Goal: Task Accomplishment & Management: Use online tool/utility

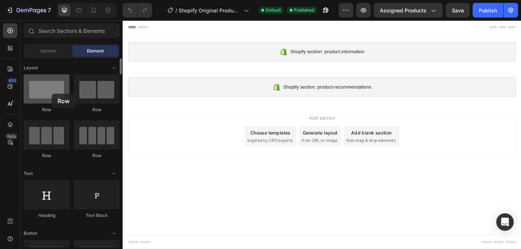
click at [52, 94] on div at bounding box center [47, 88] width 46 height 29
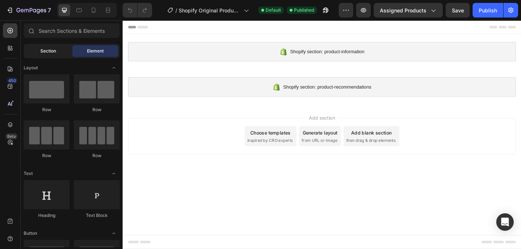
click at [60, 49] on div "Section" at bounding box center [48, 51] width 46 height 12
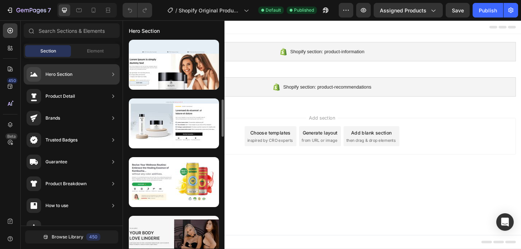
scroll to position [415, 0]
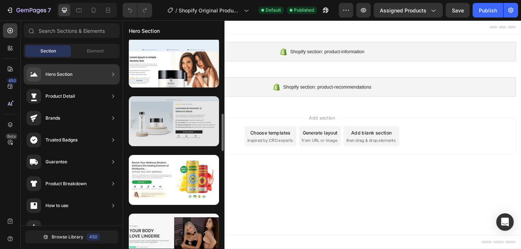
click at [189, 122] on div at bounding box center [174, 121] width 90 height 50
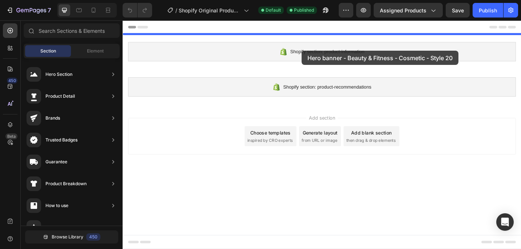
drag, startPoint x: 288, startPoint y: 146, endPoint x: 319, endPoint y: 54, distance: 97.1
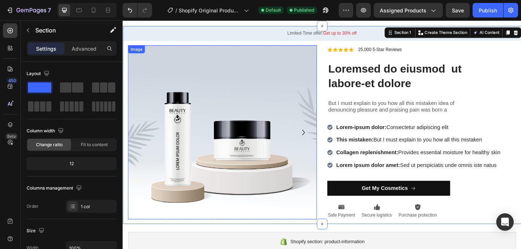
scroll to position [0, 0]
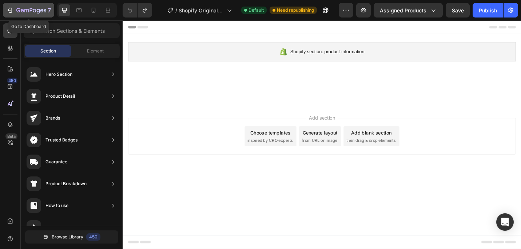
click at [11, 9] on icon "button" at bounding box center [9, 10] width 7 height 7
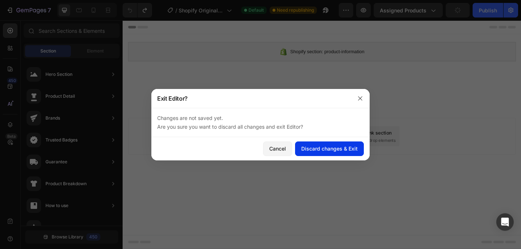
click at [315, 149] on div "Discard changes & Exit" at bounding box center [330, 149] width 56 height 8
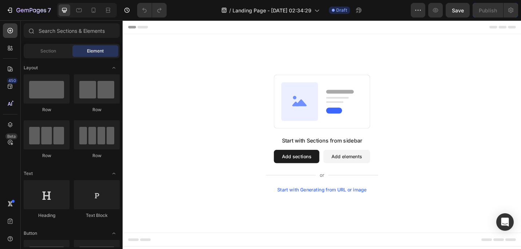
click at [217, 26] on div "Header" at bounding box center [341, 27] width 425 height 15
drag, startPoint x: 96, startPoint y: 99, endPoint x: 77, endPoint y: 88, distance: 21.5
click at [77, 88] on div at bounding box center [97, 88] width 46 height 29
click at [47, 54] on span "Section" at bounding box center [48, 51] width 16 height 7
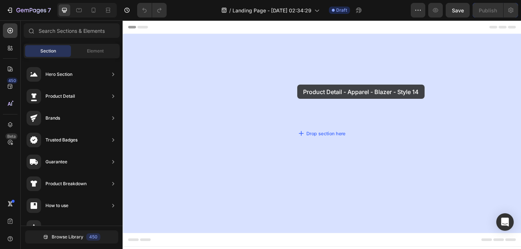
drag, startPoint x: 300, startPoint y: 86, endPoint x: 316, endPoint y: 91, distance: 17.0
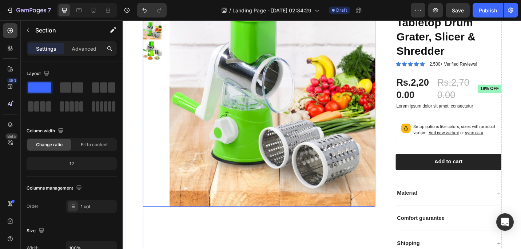
scroll to position [69, 0]
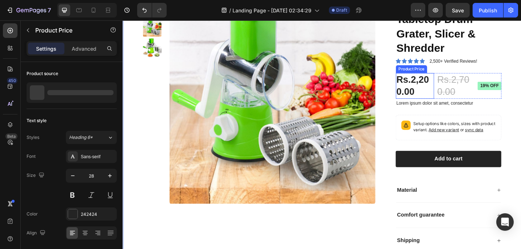
click at [454, 89] on div "Rs.2,200.00" at bounding box center [443, 92] width 42 height 28
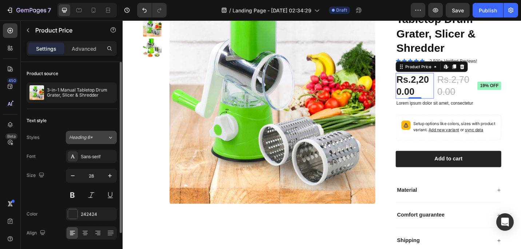
click at [98, 138] on div "Heading 6*" at bounding box center [83, 137] width 29 height 7
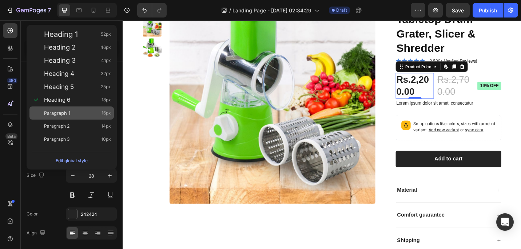
click at [84, 117] on div "Paragraph 1 16px" at bounding box center [71, 112] width 84 height 13
type input "16"
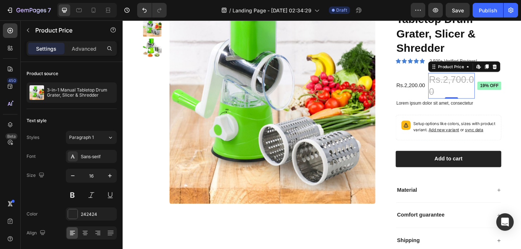
click at [498, 88] on div "Rs.2,700.00" at bounding box center [483, 92] width 51 height 28
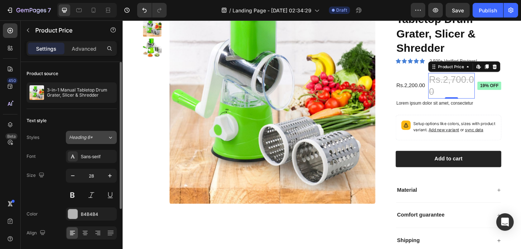
click at [109, 141] on icon at bounding box center [110, 137] width 6 height 7
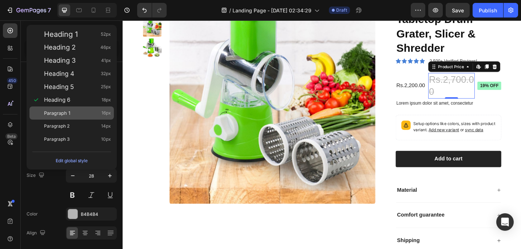
click at [95, 113] on div "Paragraph 1 16px" at bounding box center [77, 112] width 67 height 7
type input "16"
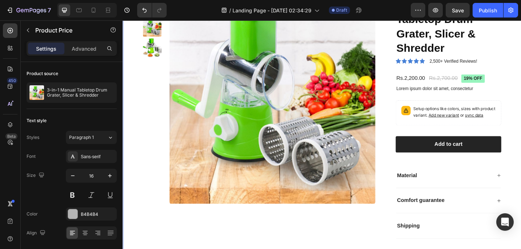
click at [521, 111] on div "Product Images 3-in-1 Manual Tabletop Drum Grater, Slicer & Shredder Product Ti…" at bounding box center [341, 127] width 437 height 322
click at [433, 81] on div "Rs.2,200.00" at bounding box center [438, 84] width 33 height 12
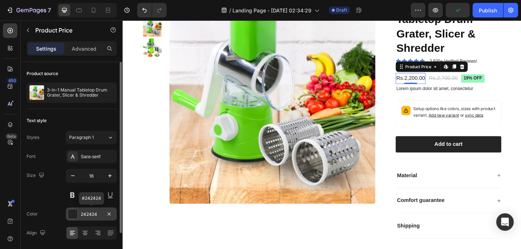
click at [76, 215] on div at bounding box center [72, 213] width 9 height 9
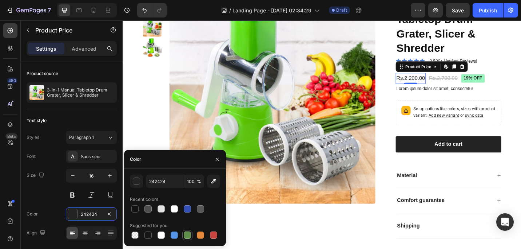
click at [188, 233] on div at bounding box center [187, 234] width 7 height 7
type input "5E8E49"
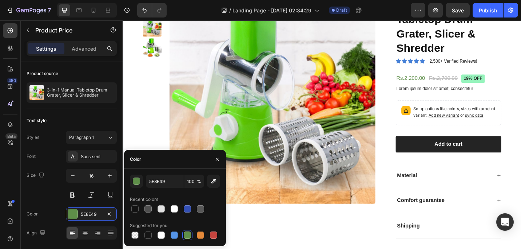
click at [521, 82] on div "Product Images 3-in-1 Manual Tabletop Drum Grater, Slicer & Shredder Product Ti…" at bounding box center [341, 127] width 437 height 322
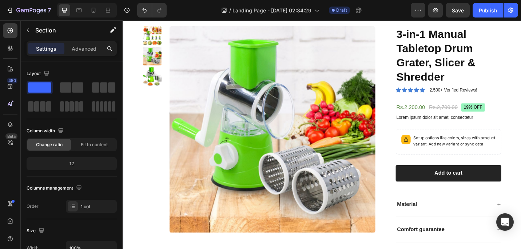
scroll to position [12, 0]
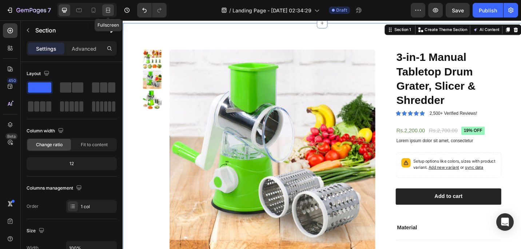
click at [113, 10] on div at bounding box center [108, 10] width 12 height 12
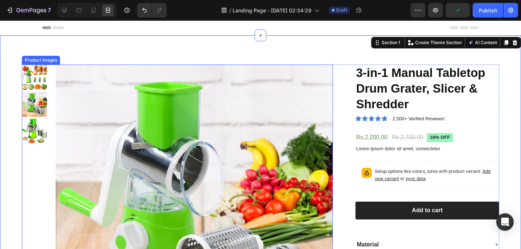
click at [46, 86] on img at bounding box center [34, 76] width 25 height 25
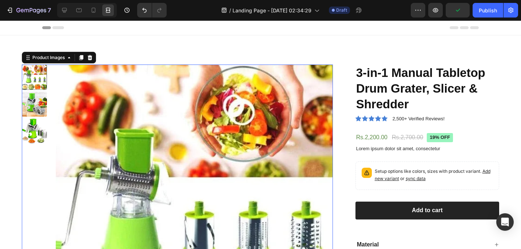
click at [39, 101] on img at bounding box center [34, 103] width 25 height 25
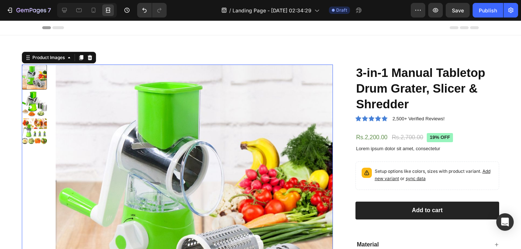
click at [184, 120] on img at bounding box center [194, 202] width 277 height 277
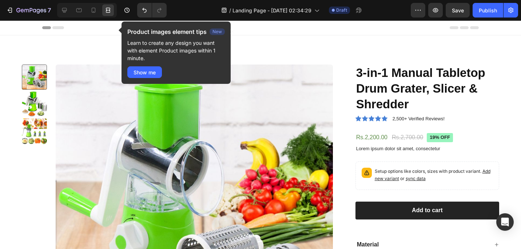
click at [52, 32] on div "Header" at bounding box center [260, 27] width 437 height 15
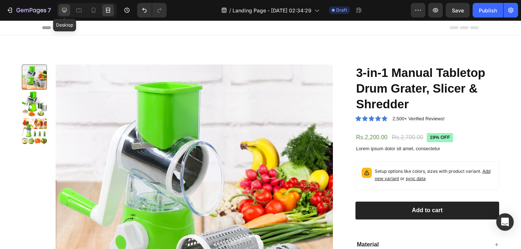
click at [64, 12] on icon at bounding box center [64, 10] width 7 height 7
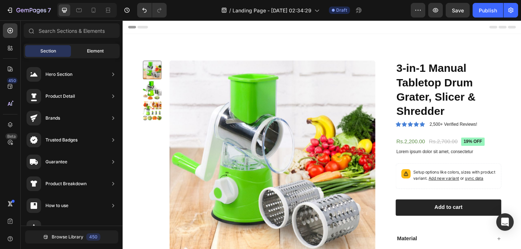
click at [98, 52] on span "Element" at bounding box center [95, 51] width 17 height 7
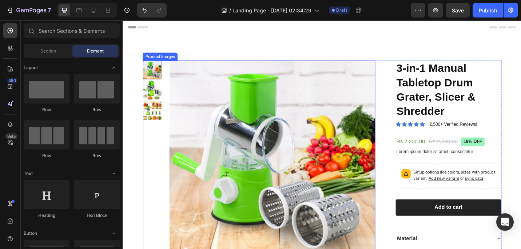
click at [252, 136] on img at bounding box center [287, 177] width 226 height 226
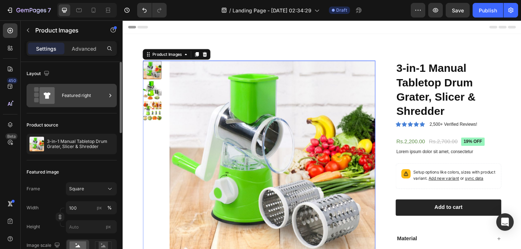
click at [66, 99] on div "Featured right" at bounding box center [84, 95] width 44 height 17
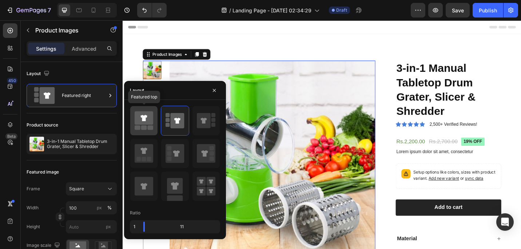
click at [151, 120] on icon at bounding box center [144, 117] width 19 height 13
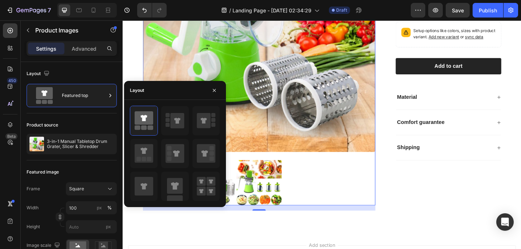
scroll to position [150, 0]
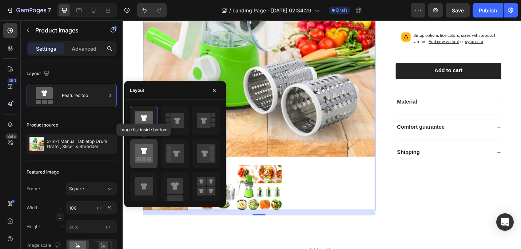
click at [150, 154] on icon at bounding box center [144, 153] width 19 height 19
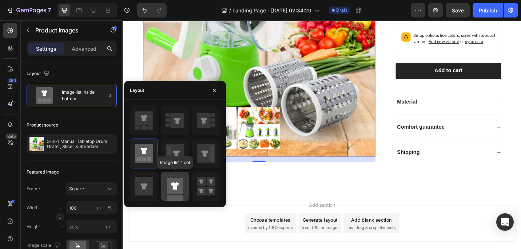
click at [170, 186] on rect at bounding box center [175, 186] width 16 height 16
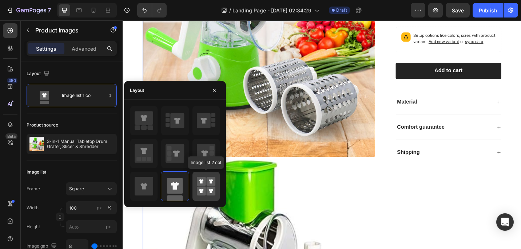
click at [203, 182] on rect at bounding box center [201, 181] width 9 height 9
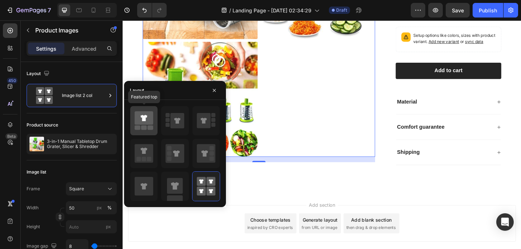
click at [148, 117] on icon at bounding box center [144, 117] width 19 height 13
type input "100"
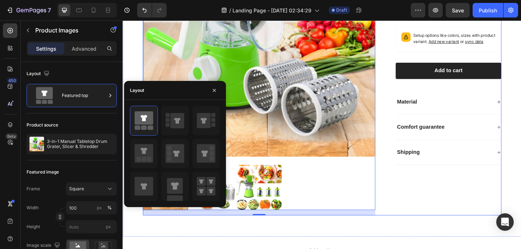
click at [437, 205] on div "3-in-1 Manual Tabletop Drum Grater, Slicer & Shredder Product Title Icon Icon I…" at bounding box center [473, 74] width 127 height 319
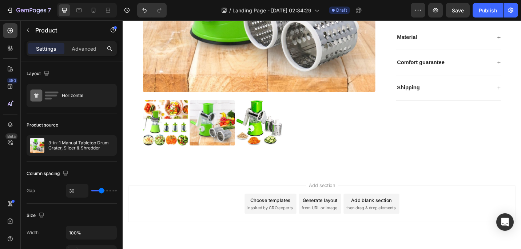
scroll to position [221, 0]
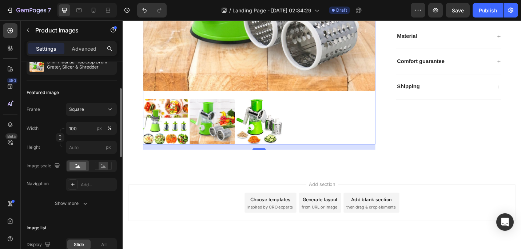
scroll to position [80, 0]
click at [94, 9] on icon at bounding box center [93, 10] width 7 height 7
type input "8"
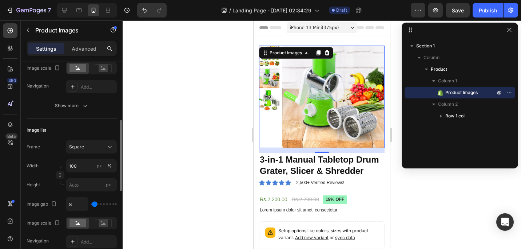
scroll to position [180, 0]
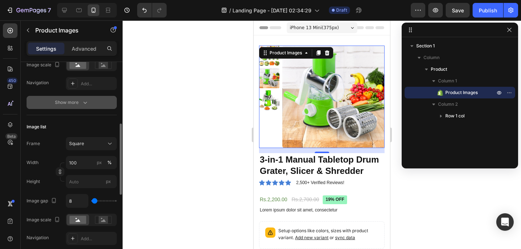
click at [83, 103] on icon "button" at bounding box center [85, 102] width 7 height 7
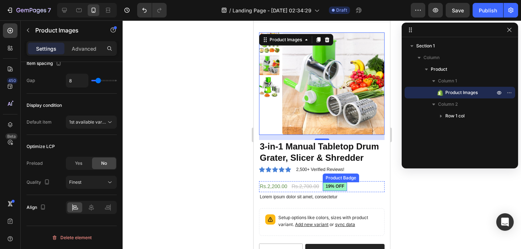
scroll to position [2, 0]
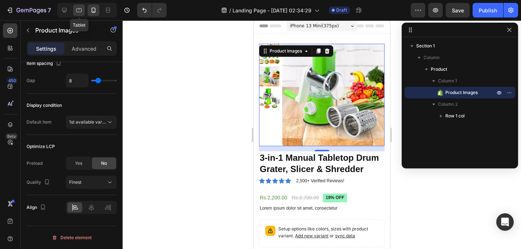
click at [80, 8] on icon at bounding box center [78, 10] width 7 height 7
type input "12"
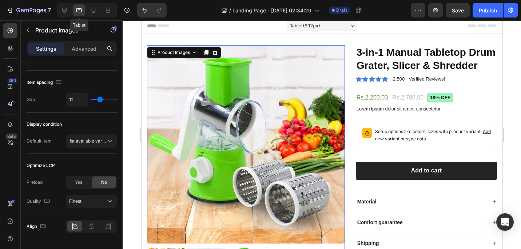
scroll to position [1, 0]
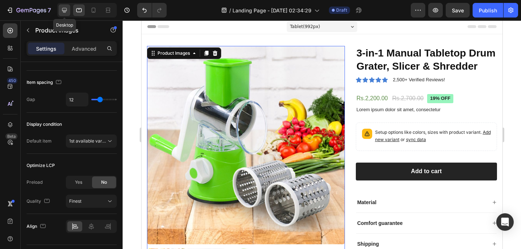
click at [67, 12] on icon at bounding box center [64, 10] width 7 height 7
type input "24"
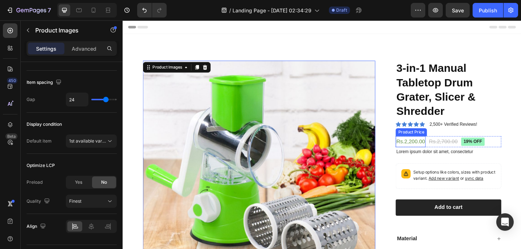
scroll to position [14, 0]
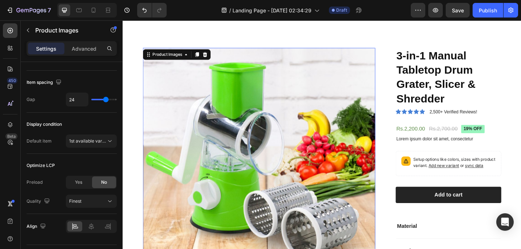
click at [397, 148] on img at bounding box center [272, 178] width 255 height 255
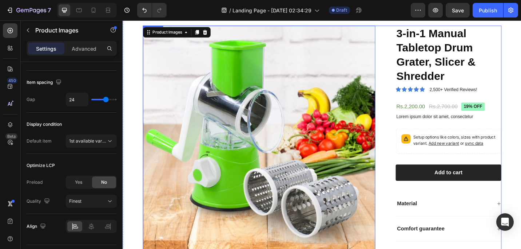
scroll to position [31, 0]
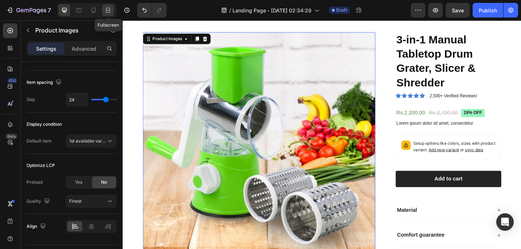
click at [109, 10] on icon at bounding box center [109, 10] width 2 height 2
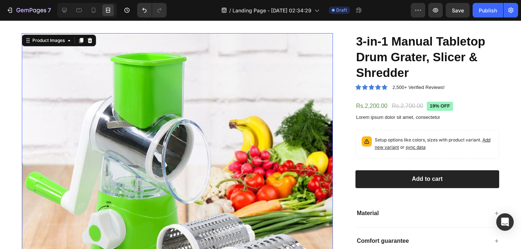
click at [326, 141] on img at bounding box center [177, 188] width 311 height 311
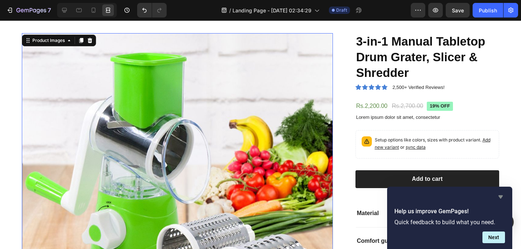
click at [504, 197] on icon "Hide survey" at bounding box center [501, 196] width 9 height 9
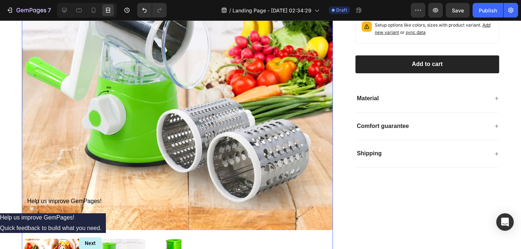
scroll to position [147, 0]
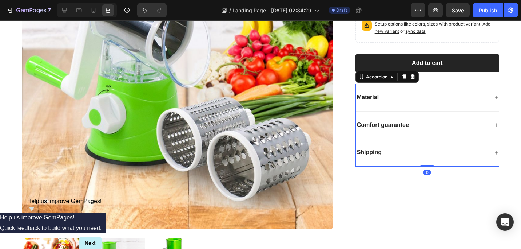
click at [497, 94] on div "Material" at bounding box center [427, 98] width 143 height 28
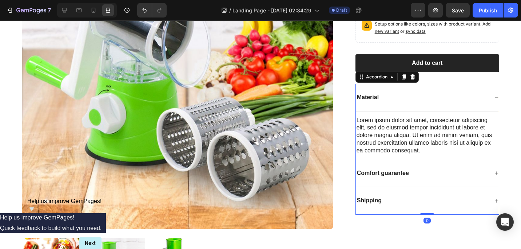
click at [497, 94] on div "Material" at bounding box center [427, 98] width 143 height 28
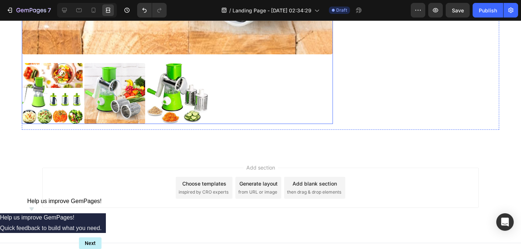
scroll to position [330, 0]
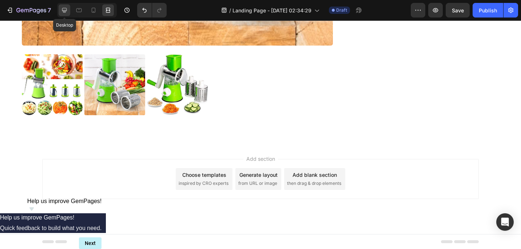
click at [66, 11] on icon at bounding box center [64, 10] width 5 height 5
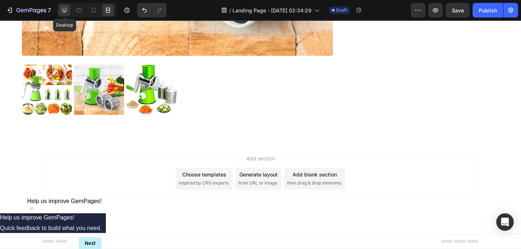
scroll to position [241, 0]
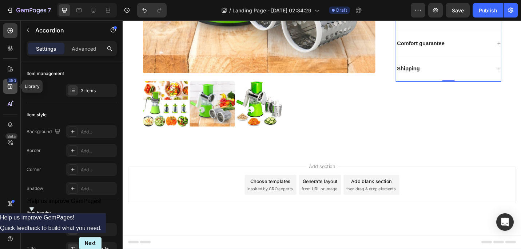
click at [13, 87] on icon at bounding box center [10, 86] width 7 height 7
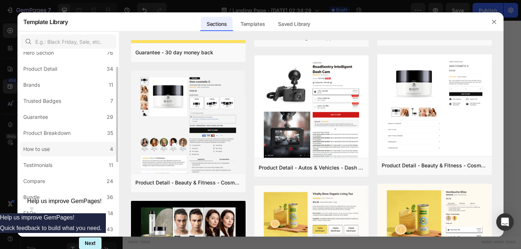
scroll to position [31, 0]
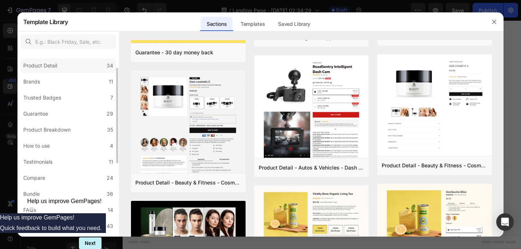
click at [81, 66] on label "Product Detail 34" at bounding box center [68, 65] width 96 height 15
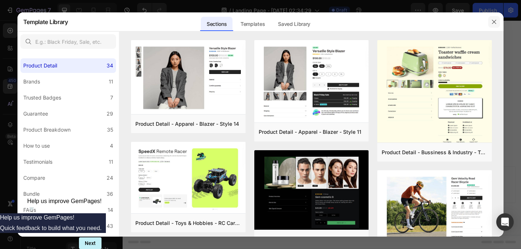
click at [493, 17] on button "button" at bounding box center [495, 22] width 12 height 12
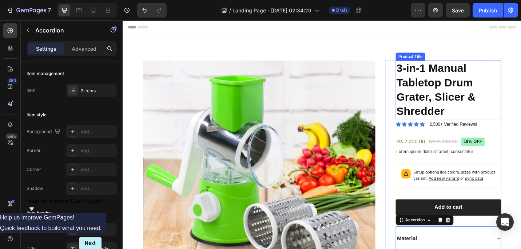
click at [307, 107] on img at bounding box center [272, 191] width 255 height 255
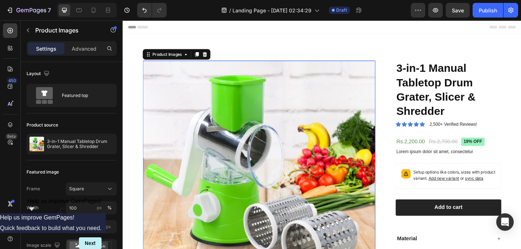
click at [307, 107] on img at bounding box center [272, 191] width 255 height 255
click at [213, 57] on icon at bounding box center [212, 57] width 5 height 5
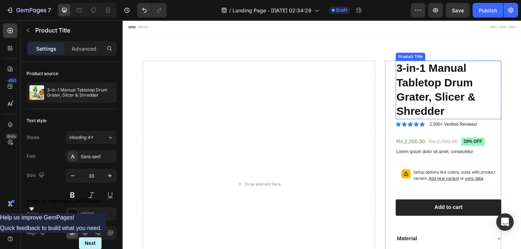
click at [498, 123] on h1 "3-in-1 Manual Tabletop Drum Grater, Slicer & Shredder" at bounding box center [480, 96] width 116 height 64
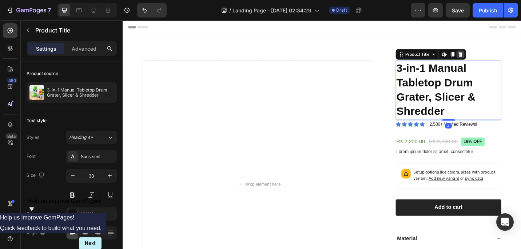
click at [493, 59] on icon at bounding box center [493, 57] width 5 height 5
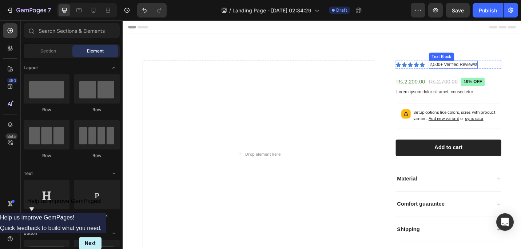
click at [487, 79] on div "Icon Icon Icon Icon Icon Icon List 2,500+ Verified Reviews! Text Block Row Rs.2…" at bounding box center [480, 163] width 116 height 198
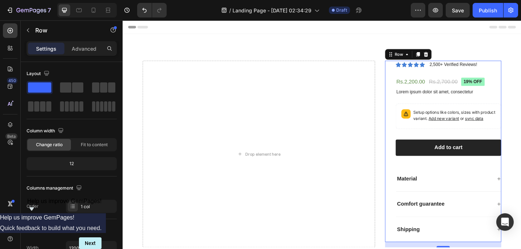
click at [459, 58] on div "Row" at bounding box center [435, 58] width 51 height 12
click at [453, 58] on icon at bounding box center [455, 57] width 5 height 5
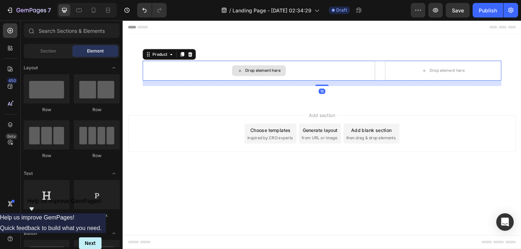
click at [393, 79] on div "Drop element here" at bounding box center [272, 75] width 255 height 22
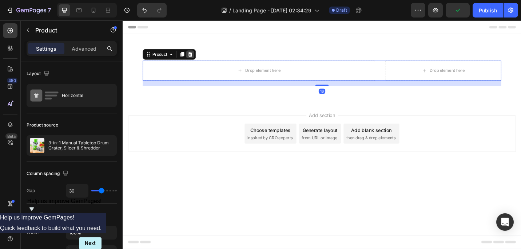
click at [199, 56] on icon at bounding box center [197, 58] width 6 height 6
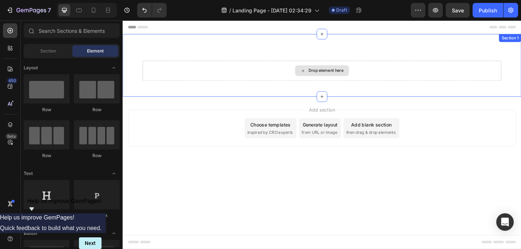
click at [335, 78] on div "Drop element here" at bounding box center [341, 76] width 59 height 12
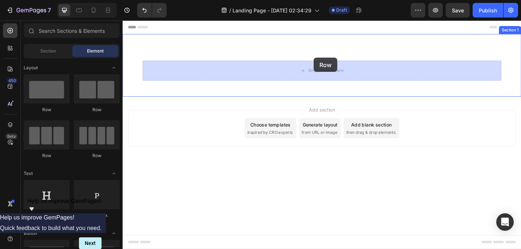
drag, startPoint x: 219, startPoint y: 114, endPoint x: 332, endPoint y: 63, distance: 123.5
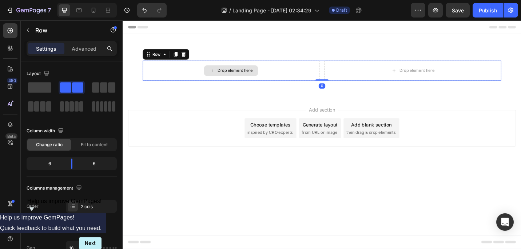
click at [235, 75] on div "Drop element here" at bounding box center [245, 75] width 39 height 6
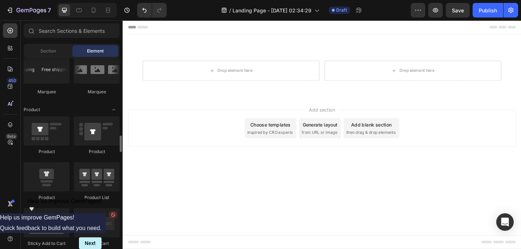
scroll to position [929, 0]
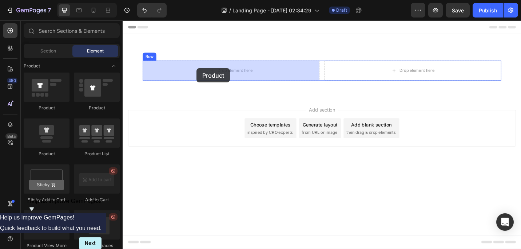
drag, startPoint x: 169, startPoint y: 115, endPoint x: 204, endPoint y: 73, distance: 54.6
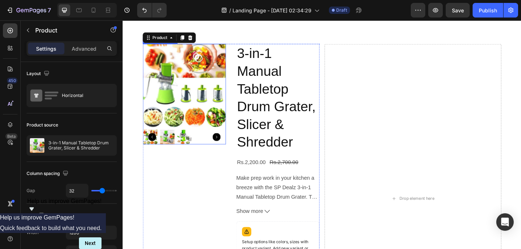
scroll to position [0, 0]
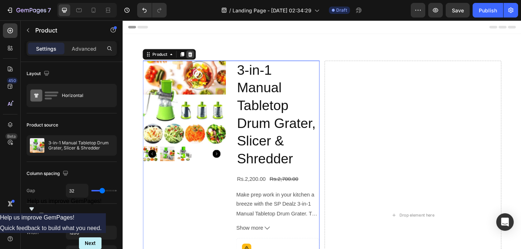
click at [196, 56] on icon at bounding box center [196, 57] width 5 height 5
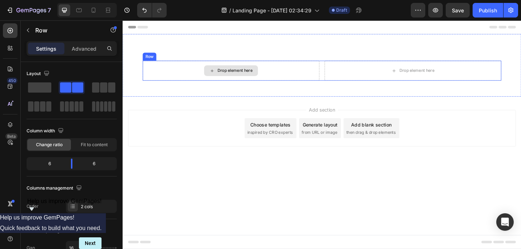
click at [305, 82] on div "Drop element here" at bounding box center [242, 75] width 194 height 22
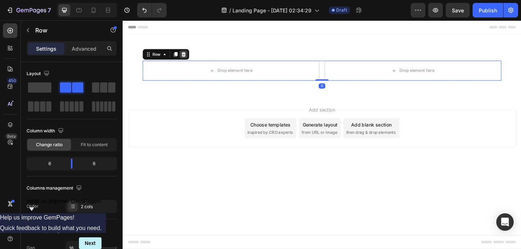
click at [190, 56] on icon at bounding box center [189, 57] width 5 height 5
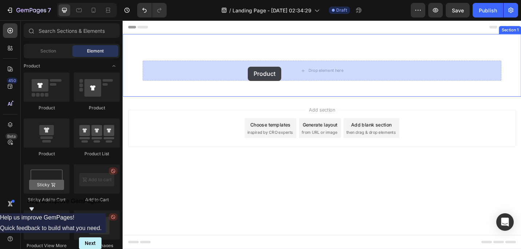
drag, startPoint x: 171, startPoint y: 113, endPoint x: 260, endPoint y: 71, distance: 98.2
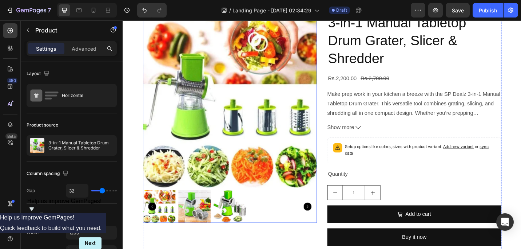
scroll to position [56, 0]
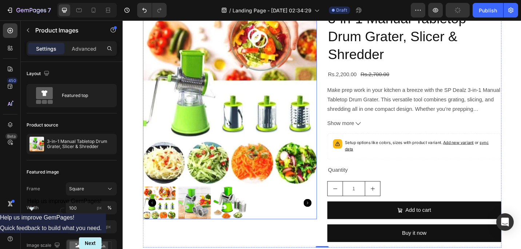
click at [227, 115] on img at bounding box center [240, 103] width 191 height 191
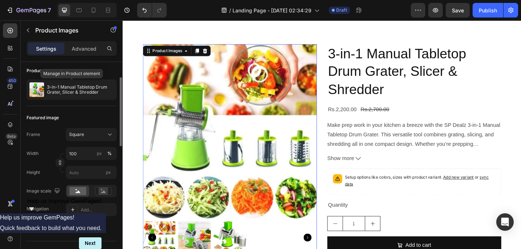
scroll to position [55, 0]
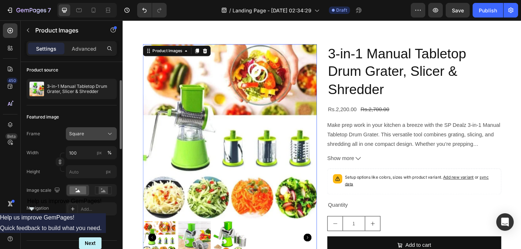
click at [105, 136] on div "Square" at bounding box center [91, 133] width 44 height 7
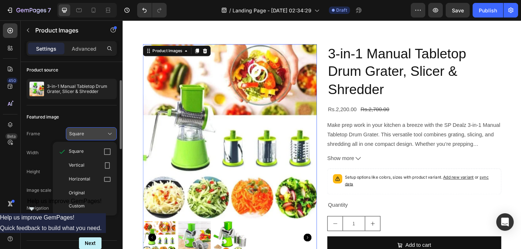
click at [105, 136] on div "Square" at bounding box center [91, 133] width 44 height 7
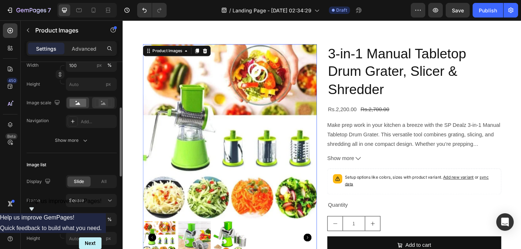
scroll to position [157, 0]
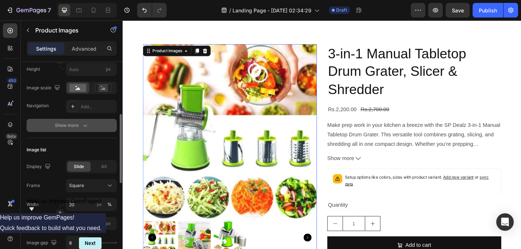
click at [83, 122] on icon "button" at bounding box center [85, 125] width 7 height 7
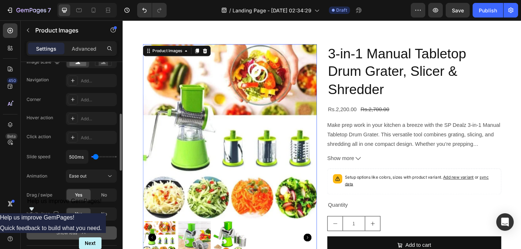
scroll to position [185, 0]
click at [84, 98] on div "Add..." at bounding box center [98, 98] width 34 height 7
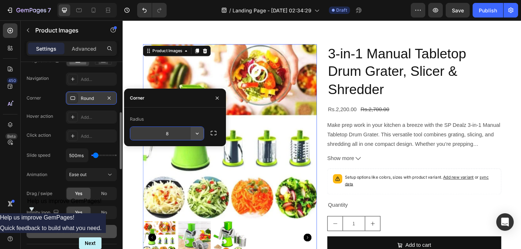
click at [198, 135] on icon "button" at bounding box center [197, 133] width 7 height 7
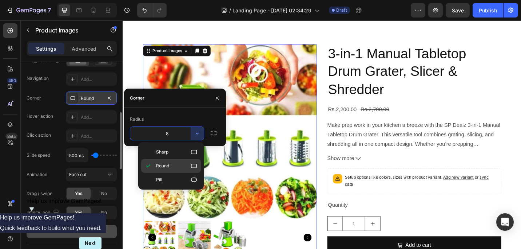
click at [196, 167] on icon at bounding box center [193, 165] width 7 height 7
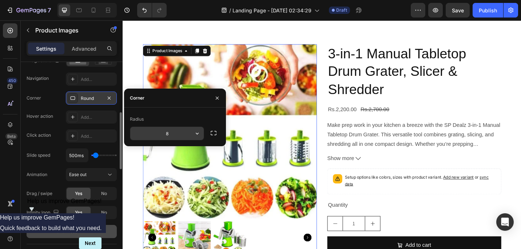
click at [169, 133] on input "8" at bounding box center [167, 133] width 74 height 13
type input "20"
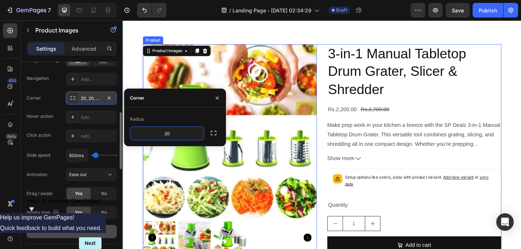
click at [426, 111] on div "3-in-1 Manual Tabletop Drum Grater, Slicer & Shredder Product Title Rs.2,200.00…" at bounding box center [442, 177] width 191 height 260
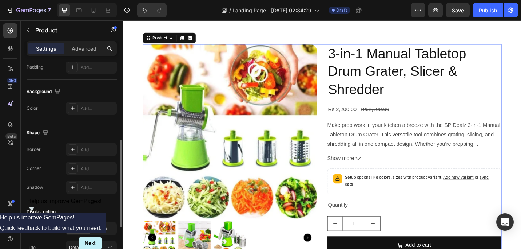
scroll to position [0, 0]
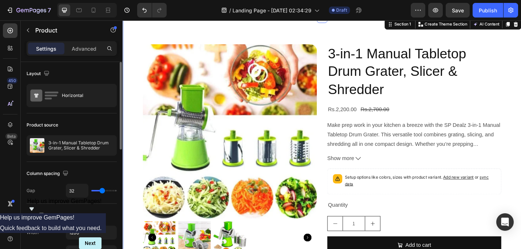
click at [521, 49] on div "Product Images 3-in-1 Manual Tabletop Drum Grater, Slicer & Shredder Product Ti…" at bounding box center [341, 170] width 437 height 307
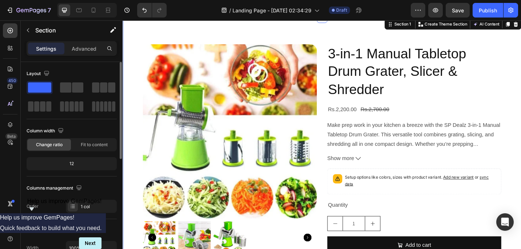
click at [240, 28] on div "Product Images 3-in-1 Manual Tabletop Drum Grater, Slicer & Shredder Product Ti…" at bounding box center [341, 170] width 437 height 307
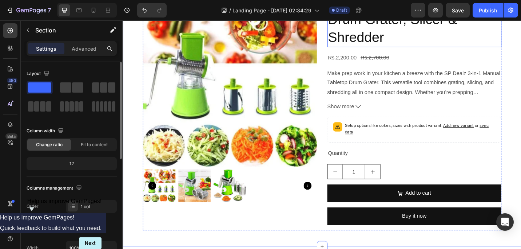
scroll to position [76, 0]
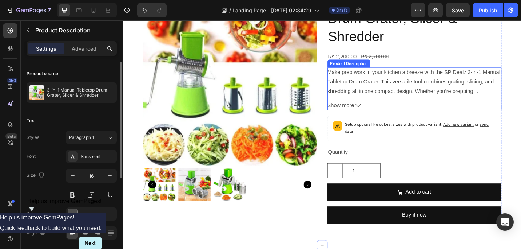
click at [377, 113] on button "Show more" at bounding box center [442, 114] width 191 height 11
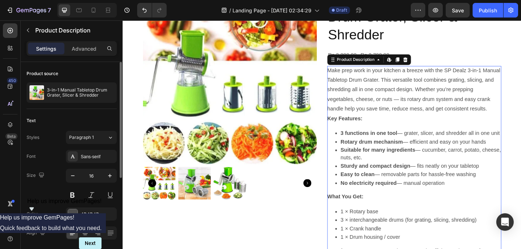
scroll to position [39, 0]
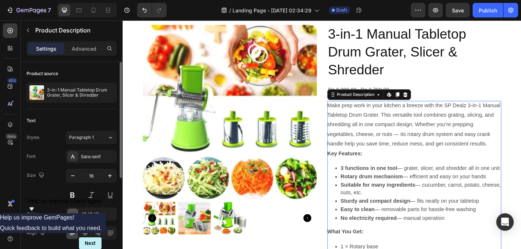
click at [438, 153] on p "Make prep work in your kitchen a breeze with the SP Dealz 3-in-1 Manual Tableto…" at bounding box center [442, 134] width 190 height 48
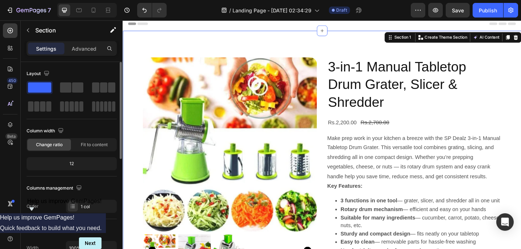
scroll to position [0, 0]
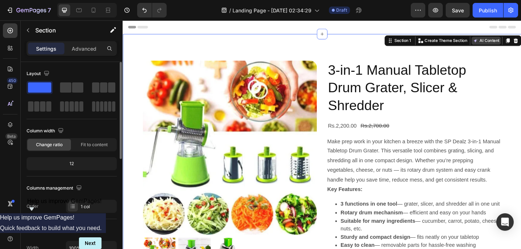
click at [521, 44] on button "AI Content" at bounding box center [521, 42] width 32 height 9
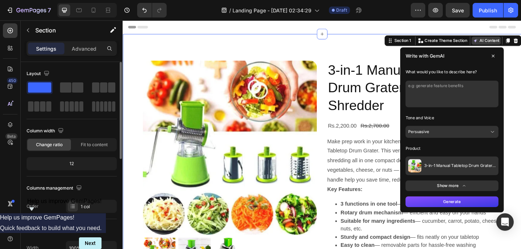
click at [517, 42] on button "AI Content" at bounding box center [521, 42] width 32 height 9
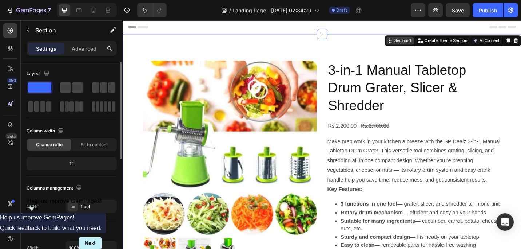
click at [432, 44] on div "Section 1" at bounding box center [429, 42] width 21 height 7
click at [12, 105] on icon at bounding box center [11, 104] width 1 height 4
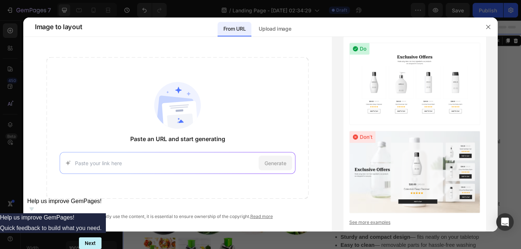
click at [183, 163] on input at bounding box center [165, 163] width 181 height 8
paste input "[URL][DOMAIN_NAME]"
type input "[URL][DOMAIN_NAME]"
click at [281, 163] on span "Generate" at bounding box center [276, 163] width 22 height 8
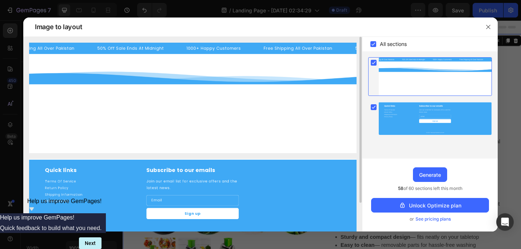
click at [172, 68] on img at bounding box center [193, 98] width 328 height 110
click at [181, 96] on img at bounding box center [193, 98] width 328 height 110
click at [489, 26] on icon "button" at bounding box center [489, 27] width 6 height 6
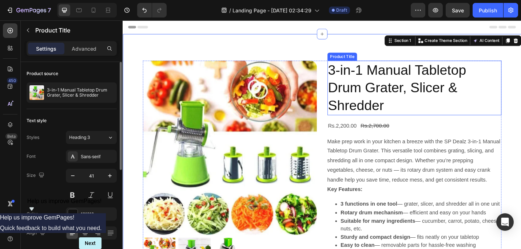
click at [415, 77] on h2 "3-in-1 Manual Tabletop Drum Grater, Slicer & Shredder" at bounding box center [442, 94] width 191 height 60
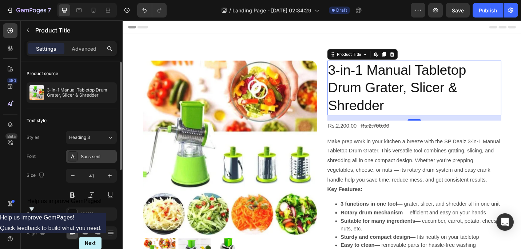
click at [93, 157] on div "Sans-serif" at bounding box center [98, 156] width 34 height 7
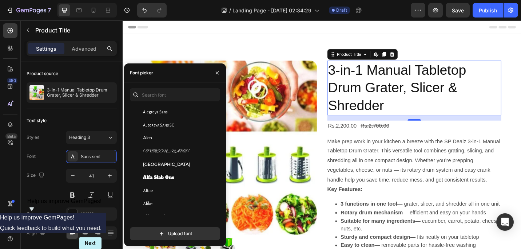
scroll to position [463, 0]
click at [174, 176] on span "Alfa Slab One" at bounding box center [158, 177] width 31 height 7
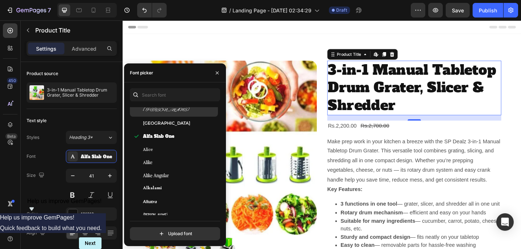
scroll to position [534, 0]
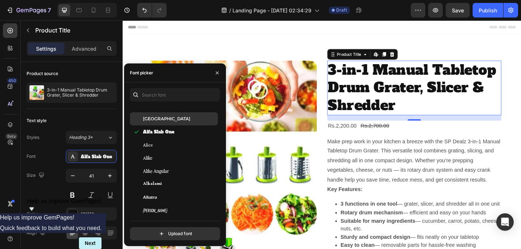
click at [166, 118] on div "[GEOGRAPHIC_DATA]" at bounding box center [180, 118] width 74 height 7
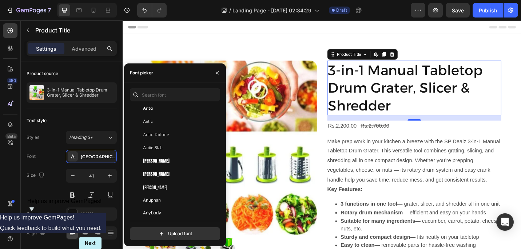
scroll to position [1206, 0]
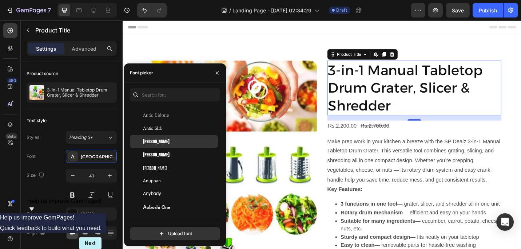
click at [171, 138] on div "[PERSON_NAME]" at bounding box center [180, 141] width 74 height 7
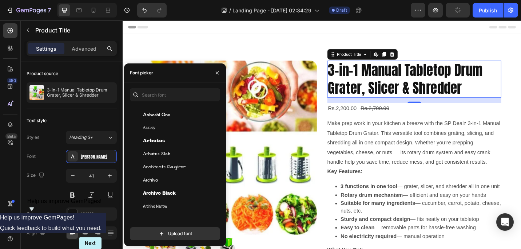
scroll to position [1329, 0]
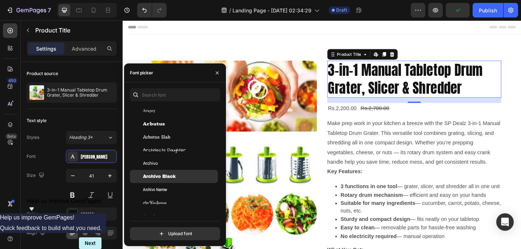
click at [173, 173] on span "Archivo Black" at bounding box center [159, 176] width 33 height 7
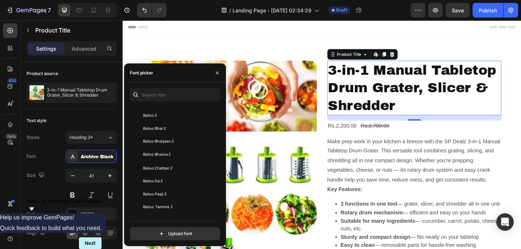
scroll to position [2112, 0]
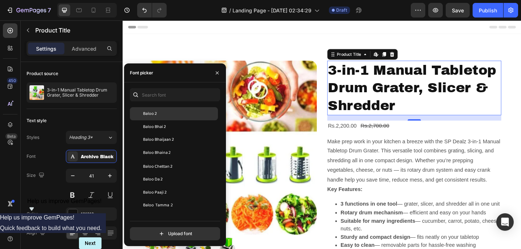
click at [168, 109] on div "Baloo 2" at bounding box center [174, 113] width 88 height 13
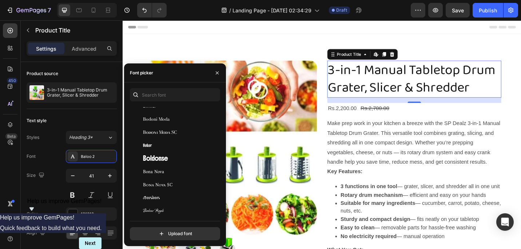
scroll to position [3180, 0]
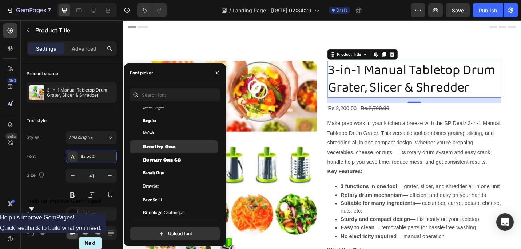
click at [177, 145] on div "Bowlby One" at bounding box center [180, 146] width 74 height 7
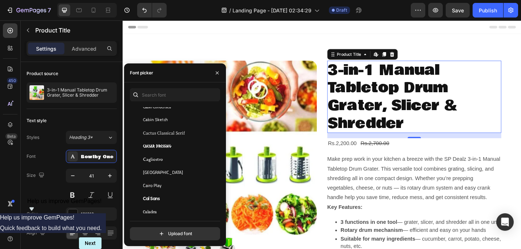
scroll to position [3628, 0]
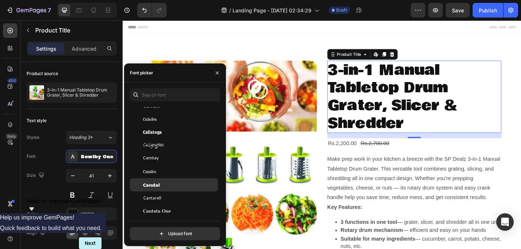
click at [164, 185] on div "Candal" at bounding box center [180, 184] width 74 height 7
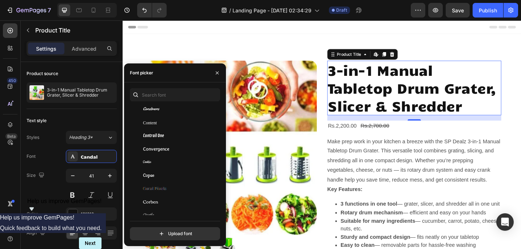
scroll to position [4580, 0]
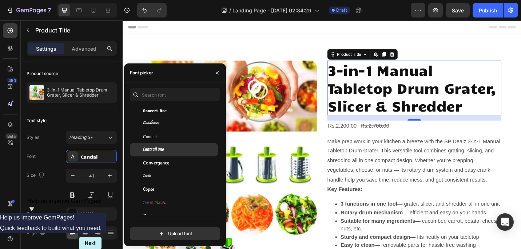
click at [166, 149] on div "Contrail One" at bounding box center [180, 149] width 74 height 7
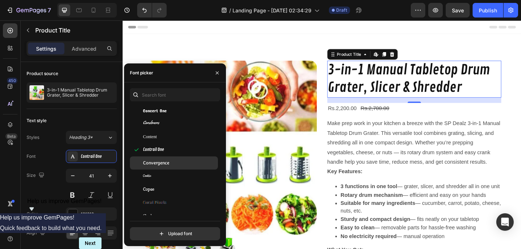
click at [166, 162] on span "Convergence" at bounding box center [156, 162] width 26 height 7
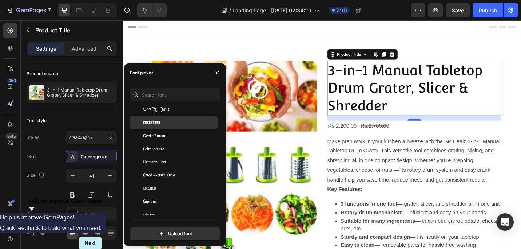
scroll to position [4884, 0]
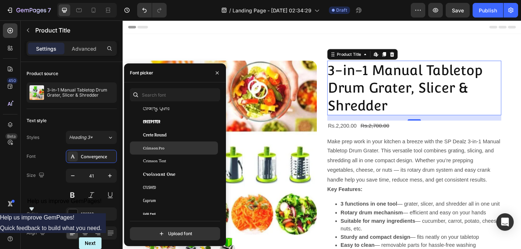
click at [169, 147] on div "Crimson Pro" at bounding box center [180, 148] width 74 height 7
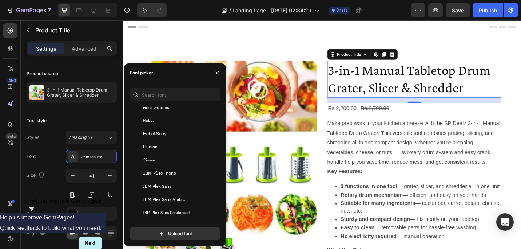
scroll to position [8317, 0]
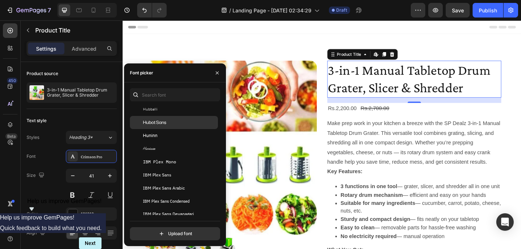
click at [169, 119] on div "Hubot Sans" at bounding box center [180, 122] width 74 height 7
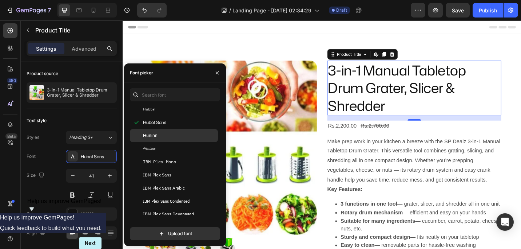
click at [167, 131] on div "Huninn" at bounding box center [174, 135] width 88 height 13
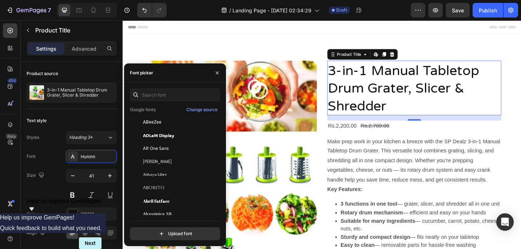
scroll to position [82, 0]
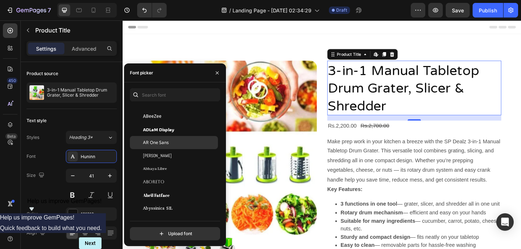
click at [172, 141] on div "AR One Sans" at bounding box center [180, 142] width 74 height 7
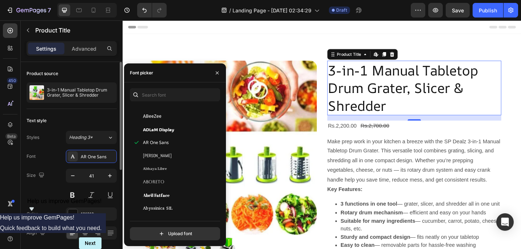
click at [53, 147] on div "Styles Heading 3* Font AR One Sans Size 41 Color 121212 Align Show more" at bounding box center [72, 194] width 90 height 127
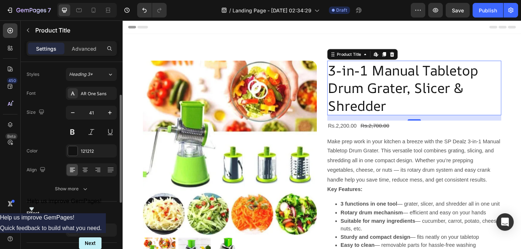
scroll to position [63, 0]
click at [84, 169] on icon at bounding box center [85, 169] width 7 height 7
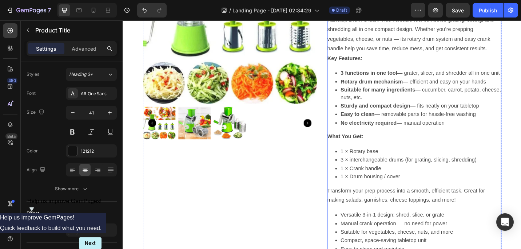
scroll to position [0, 0]
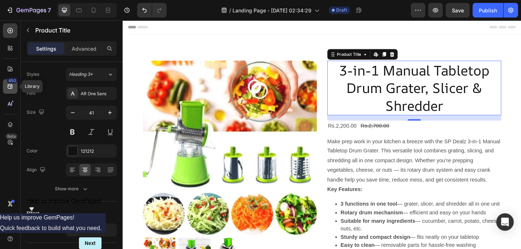
click at [10, 87] on icon at bounding box center [10, 86] width 7 height 7
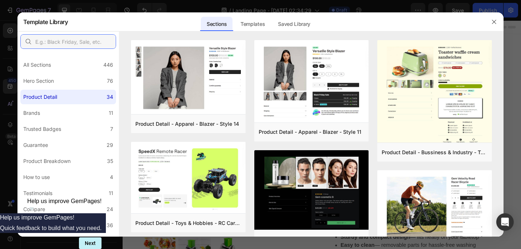
click at [59, 44] on input "text" at bounding box center [68, 41] width 96 height 15
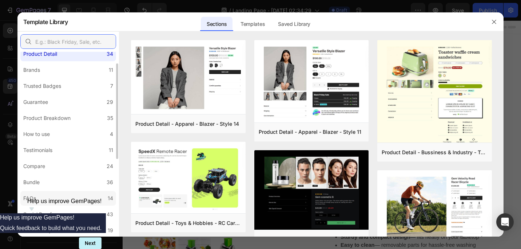
scroll to position [43, 0]
click at [66, 92] on label "Trusted Badges 7" at bounding box center [68, 85] width 96 height 15
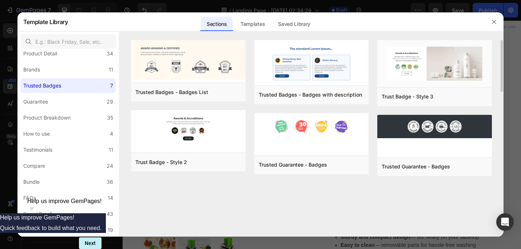
scroll to position [0, 0]
click at [256, 27] on div "Templates" at bounding box center [253, 24] width 36 height 15
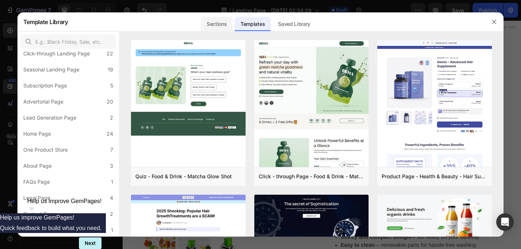
click at [219, 23] on div "Sections" at bounding box center [217, 24] width 32 height 15
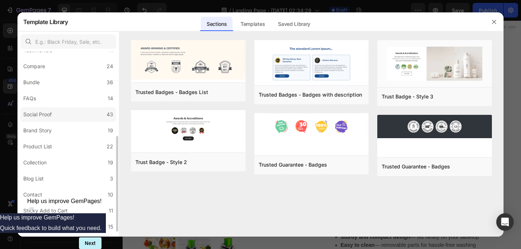
scroll to position [150, 0]
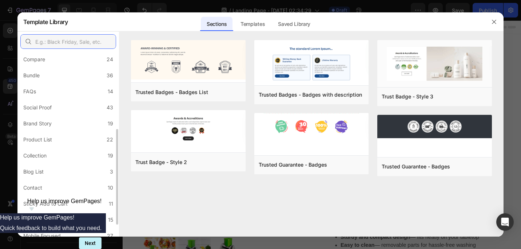
click at [79, 38] on input "text" at bounding box center [68, 41] width 96 height 15
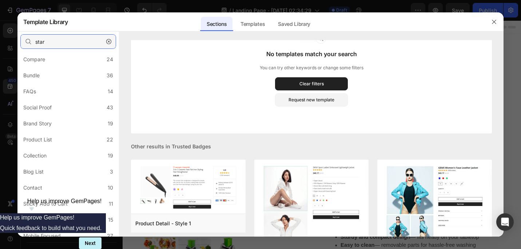
scroll to position [0, 0]
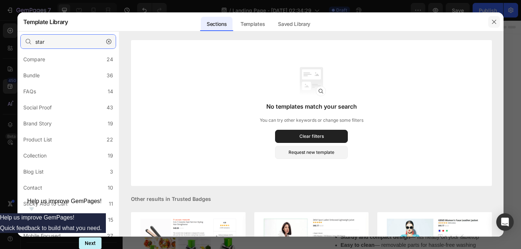
type input "star"
click at [492, 20] on icon "button" at bounding box center [495, 22] width 6 height 6
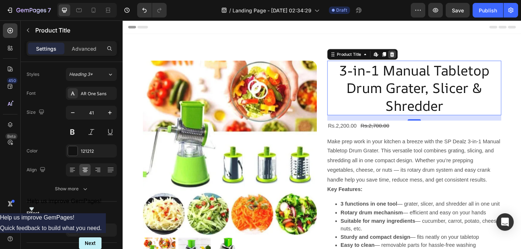
click at [421, 58] on icon at bounding box center [418, 58] width 6 height 6
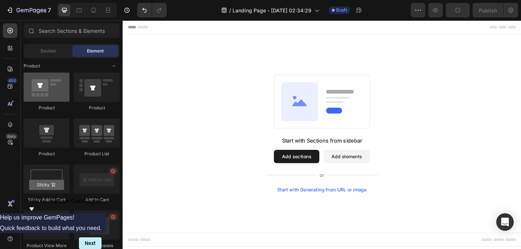
click at [59, 90] on div at bounding box center [47, 86] width 46 height 29
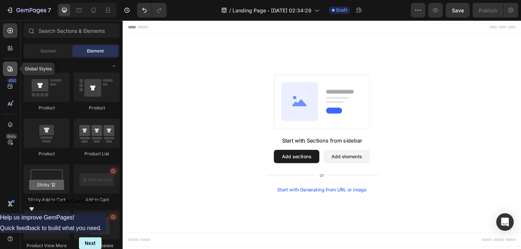
click at [11, 64] on div at bounding box center [10, 69] width 15 height 15
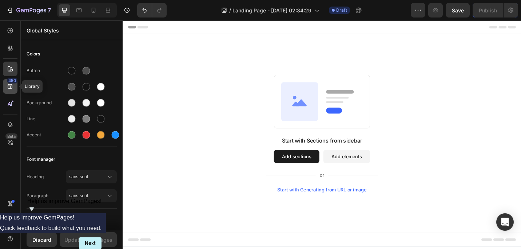
click at [10, 89] on icon at bounding box center [10, 86] width 7 height 7
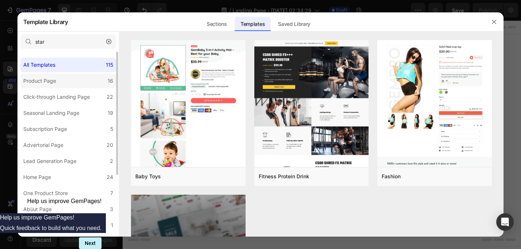
click at [71, 78] on label "Product Page 16" at bounding box center [68, 81] width 96 height 15
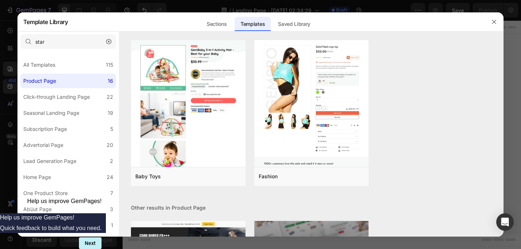
click at [107, 40] on icon "button" at bounding box center [108, 41] width 5 height 5
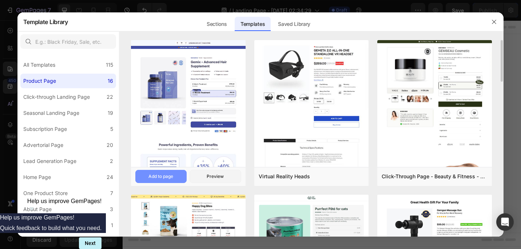
click at [173, 177] on div "Add to page" at bounding box center [161, 176] width 25 height 7
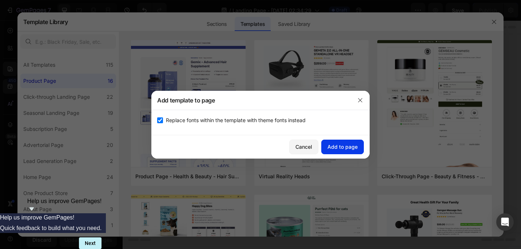
click at [349, 144] on div "Add to page" at bounding box center [343, 147] width 30 height 8
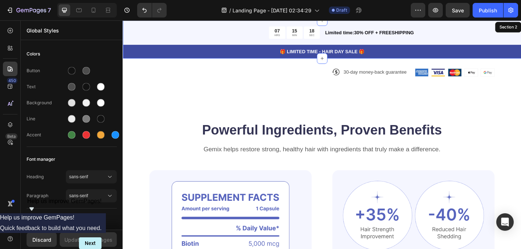
scroll to position [417, 0]
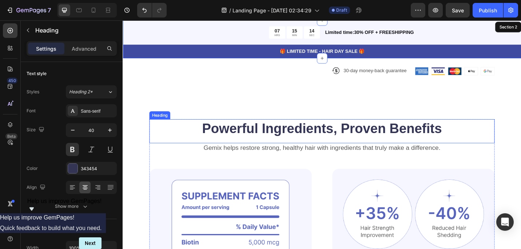
click at [386, 133] on h2 "Powerful Ingredients, Proven Benefits" at bounding box center [341, 139] width 379 height 20
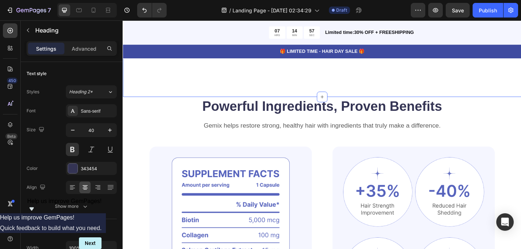
scroll to position [441, 0]
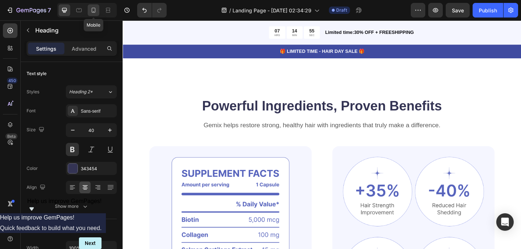
click at [94, 12] on icon at bounding box center [94, 10] width 4 height 5
type input "29"
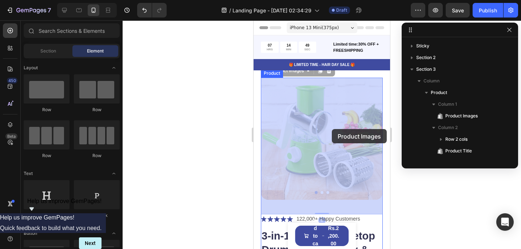
drag, startPoint x: 332, startPoint y: 129, endPoint x: 202, endPoint y: 129, distance: 129.6
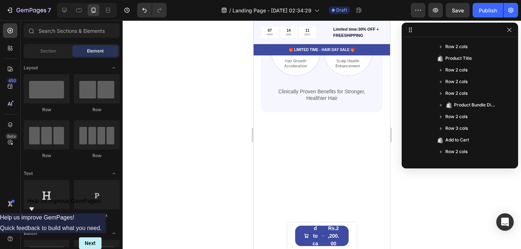
scroll to position [713, 0]
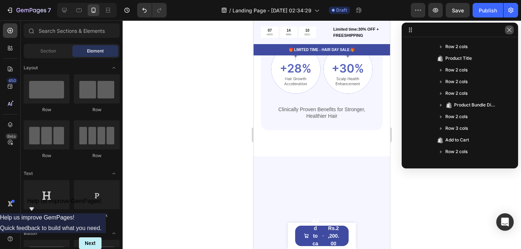
click at [507, 26] on button "button" at bounding box center [509, 29] width 9 height 9
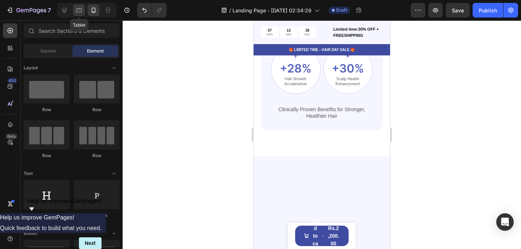
click at [82, 10] on icon at bounding box center [78, 10] width 7 height 7
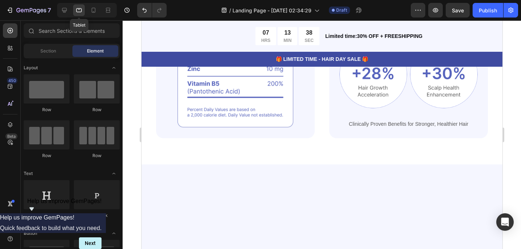
scroll to position [691, 0]
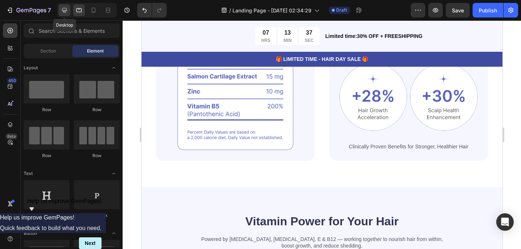
click at [67, 11] on icon at bounding box center [64, 10] width 7 height 7
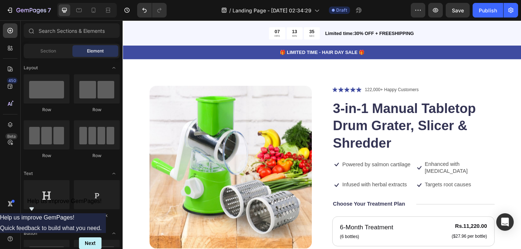
scroll to position [15, 0]
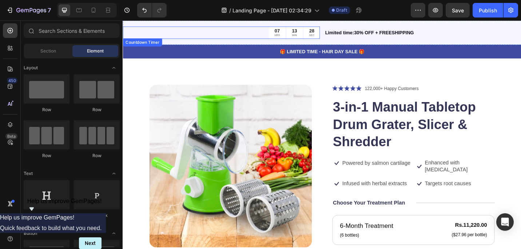
click at [263, 34] on div "07 HRS 13 MIN 28 SEC" at bounding box center [231, 33] width 216 height 13
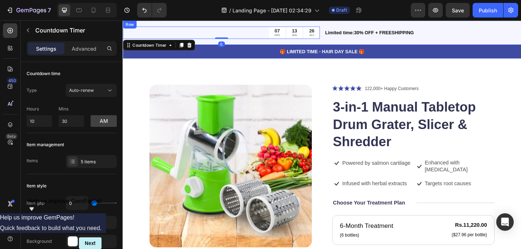
click at [357, 37] on p "Limited time:30% OFF + FREESHIPPING" at bounding box center [451, 34] width 214 height 8
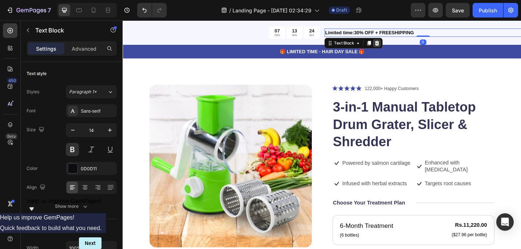
click at [401, 46] on icon at bounding box center [401, 45] width 5 height 5
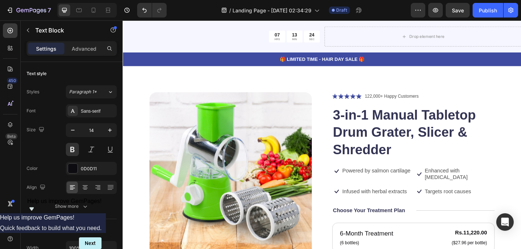
scroll to position [24, 0]
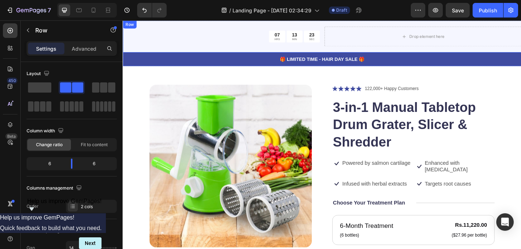
click at [340, 35] on div "07 HRS 13 MIN 23 SEC Countdown Timer Drop element here Row" at bounding box center [341, 37] width 437 height 35
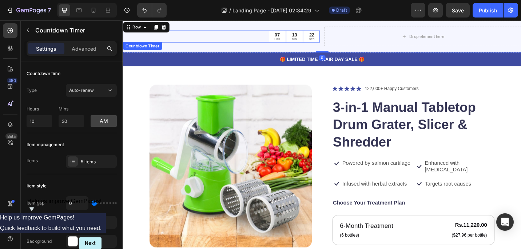
click at [326, 36] on div "22 SEC" at bounding box center [329, 37] width 17 height 13
click at [310, 26] on div "07 HRS 13 MIN 20 SEC Countdown Timer Drop element here Row 0" at bounding box center [341, 37] width 437 height 35
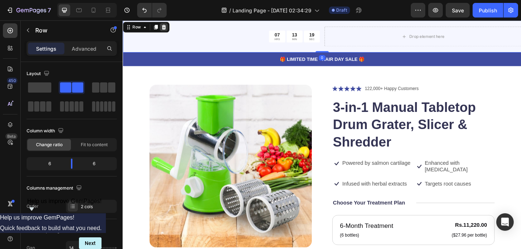
click at [170, 30] on div at bounding box center [167, 27] width 9 height 9
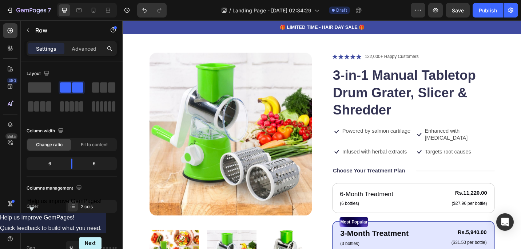
scroll to position [0, 0]
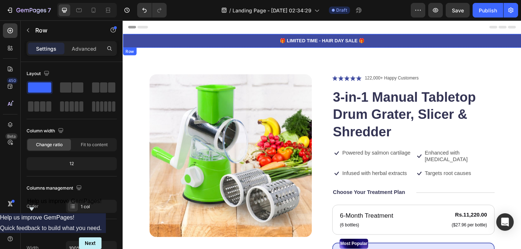
click at [410, 35] on div "🎁 LIMITED TIME - HAIR DAY SALE 🎁 Text Block Row" at bounding box center [341, 42] width 437 height 15
click at [166, 57] on icon at bounding box center [167, 57] width 5 height 5
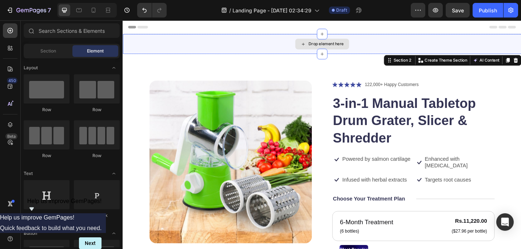
click at [258, 43] on div "Drop element here" at bounding box center [341, 46] width 437 height 22
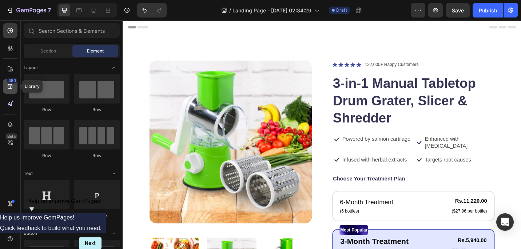
click at [13, 82] on div "450" at bounding box center [12, 81] width 11 height 6
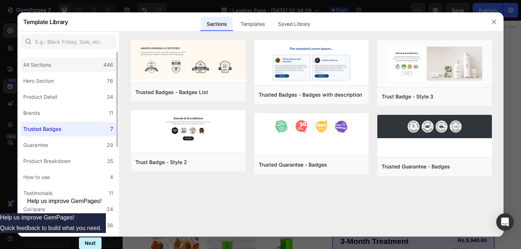
click at [78, 67] on div "All Sections 446" at bounding box center [68, 65] width 96 height 15
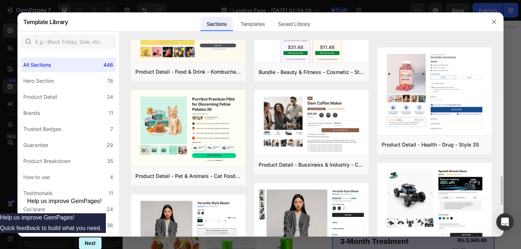
scroll to position [944, 0]
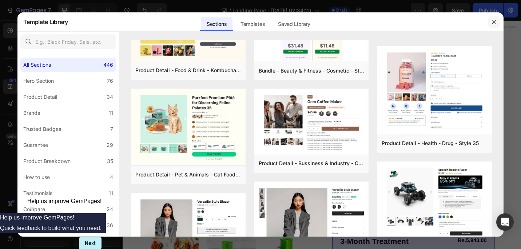
click at [495, 21] on icon "button" at bounding box center [495, 22] width 6 height 6
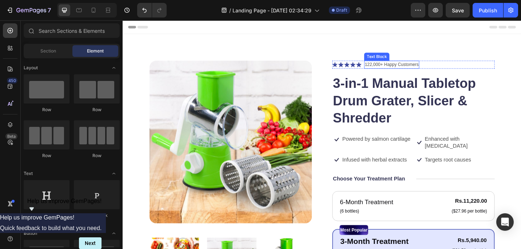
click at [394, 70] on p "122,000+ Happy Customers" at bounding box center [417, 68] width 59 height 7
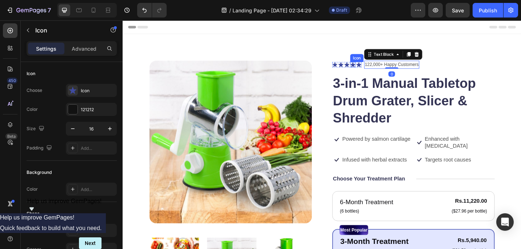
click at [378, 68] on icon at bounding box center [375, 69] width 6 height 6
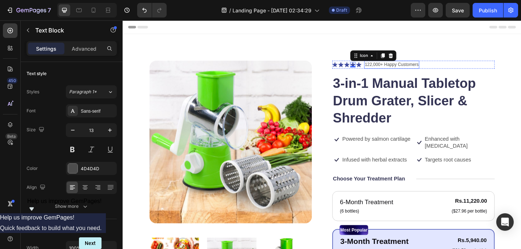
click at [400, 68] on p "122,000+ Happy Customers" at bounding box center [417, 68] width 59 height 7
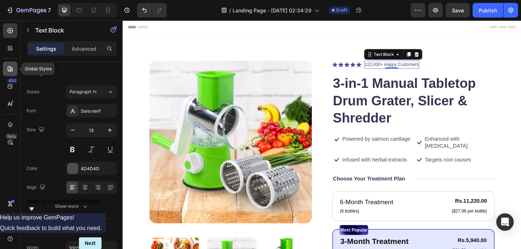
click at [11, 71] on icon at bounding box center [10, 68] width 7 height 7
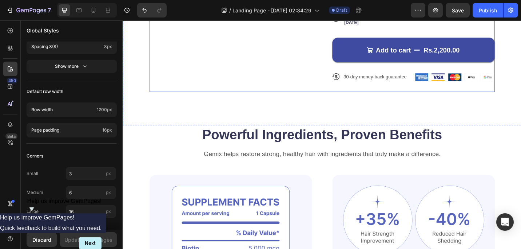
scroll to position [369, 0]
